Goal: Find specific page/section: Find specific page/section

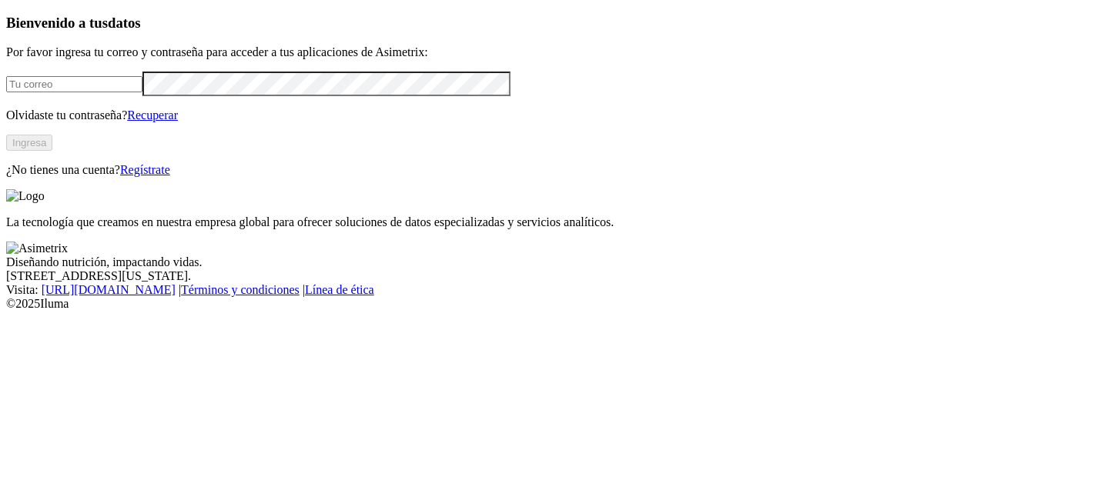
type input "[PERSON_NAME][EMAIL_ADDRESS][PERSON_NAME][DOMAIN_NAME]"
click at [52, 151] on button "Ingresa" at bounding box center [29, 143] width 46 height 16
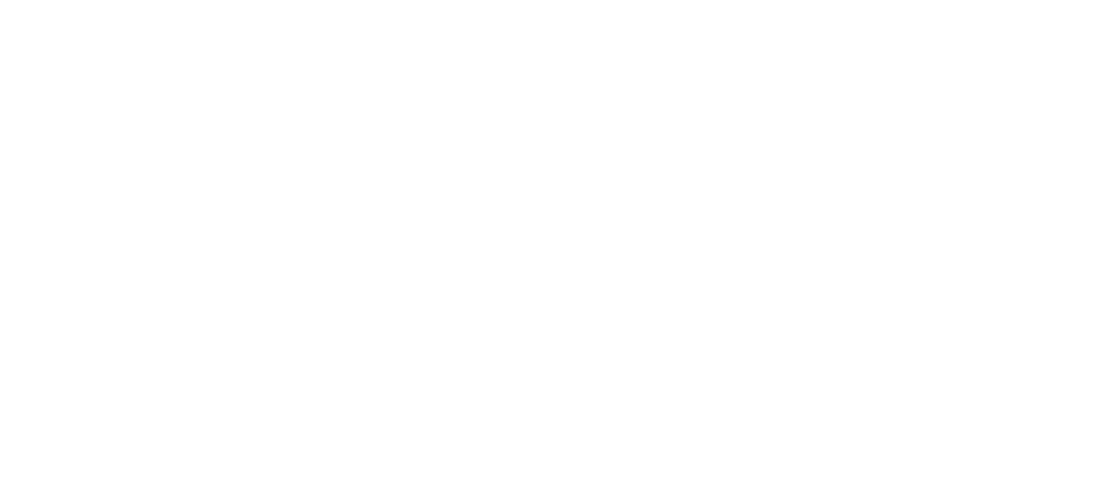
click at [898, 225] on div at bounding box center [553, 250] width 1095 height 500
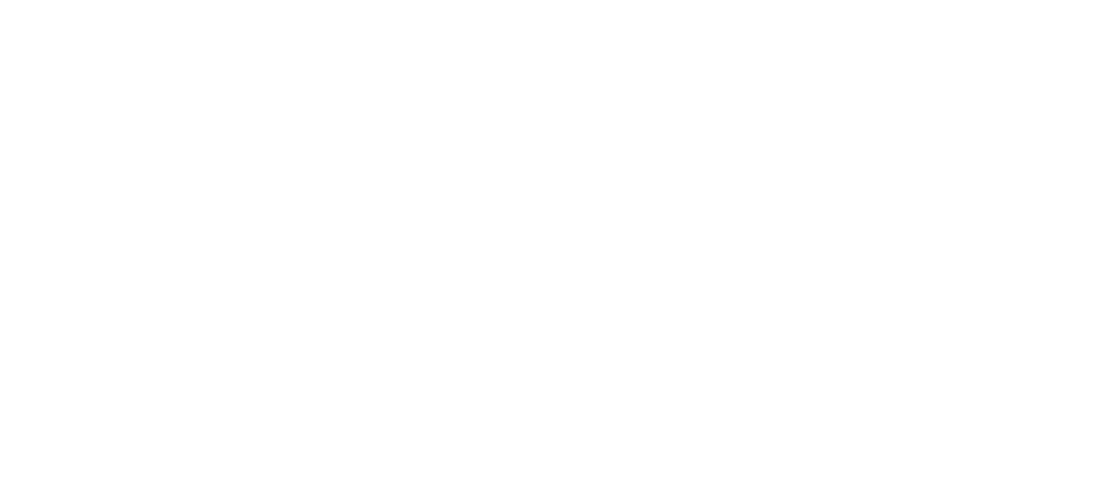
click at [239, 196] on div at bounding box center [553, 250] width 1095 height 500
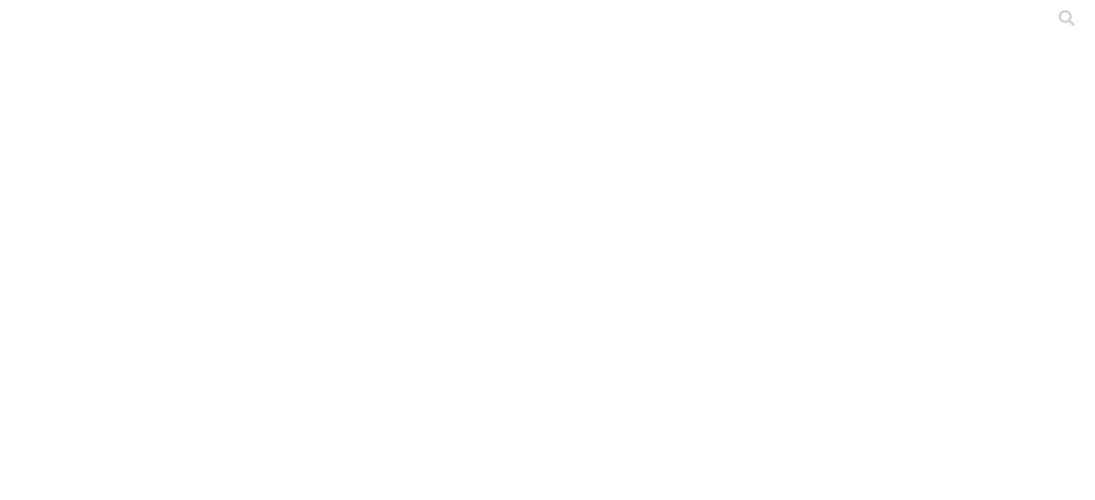
click at [276, 293] on div at bounding box center [553, 250] width 1095 height 500
click at [292, 228] on div at bounding box center [553, 250] width 1095 height 500
